Goal: Entertainment & Leisure: Consume media (video, audio)

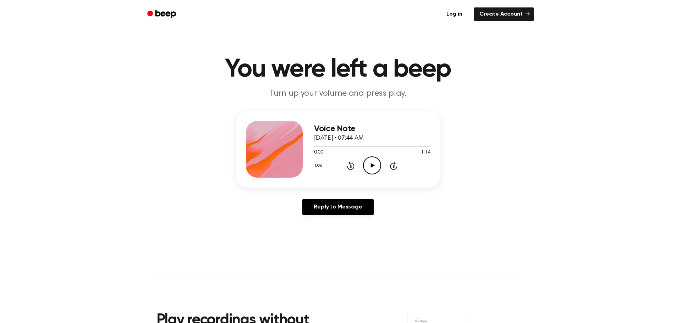
click at [370, 167] on icon "Play Audio" at bounding box center [372, 165] width 18 height 18
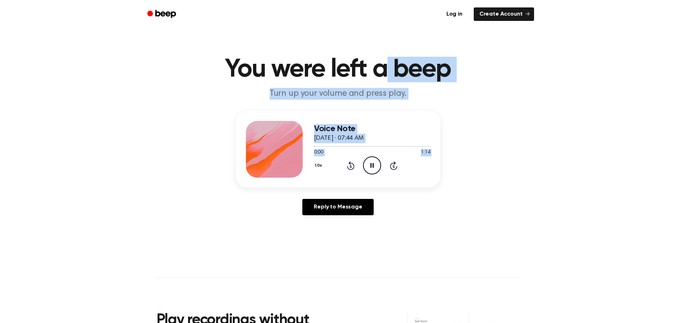
drag, startPoint x: 370, startPoint y: 168, endPoint x: 390, endPoint y: 43, distance: 126.9
click at [390, 43] on main "You were left a beep Turn up your volume and press play. Voice Note [DATE] · 07…" at bounding box center [338, 219] width 676 height 438
click at [374, 166] on icon at bounding box center [371, 165] width 3 height 5
